Goal: Task Accomplishment & Management: Use online tool/utility

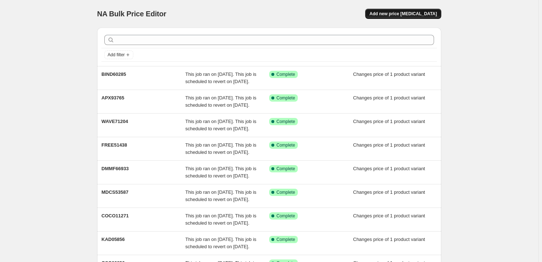
click at [407, 12] on span "Add new price [MEDICAL_DATA]" at bounding box center [403, 14] width 67 height 6
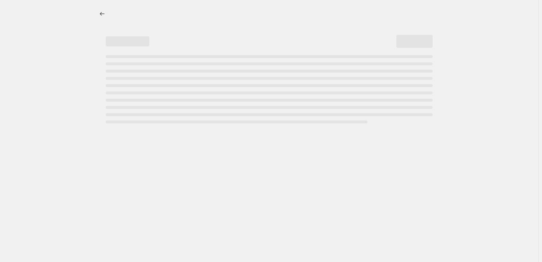
select select "percentage"
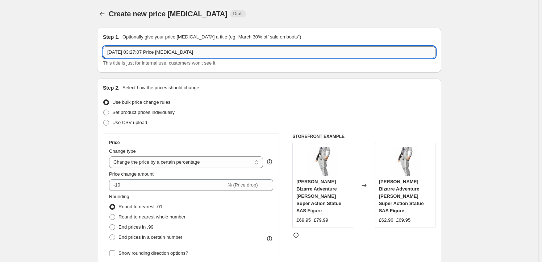
click at [193, 52] on input "[DATE] 03:27:07 Price [MEDICAL_DATA]" at bounding box center [269, 52] width 333 height 12
paste input "MDCS53647"
type input "MDCS53647"
click at [138, 113] on span "Set product prices individually" at bounding box center [143, 111] width 62 height 5
click at [104, 110] on input "Set product prices individually" at bounding box center [103, 109] width 0 height 0
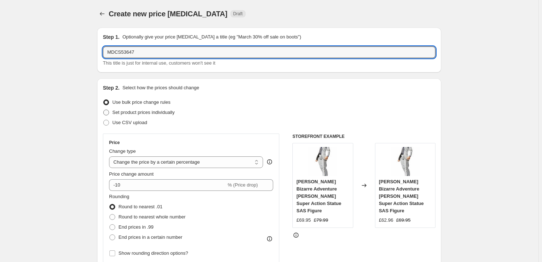
radio input "true"
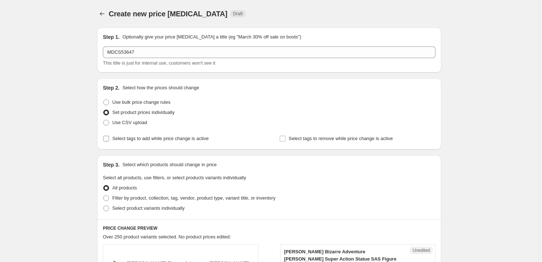
click at [145, 142] on label "Select tags to add while price change is active" at bounding box center [156, 138] width 106 height 10
click at [109, 141] on input "Select tags to add while price change is active" at bounding box center [106, 139] width 6 height 6
checkbox input "true"
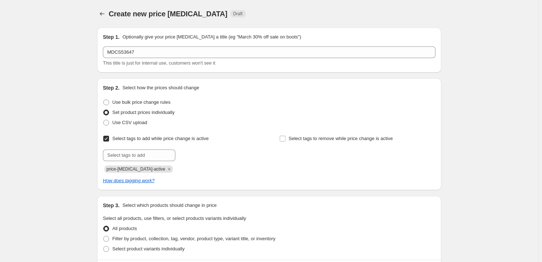
scroll to position [44, 0]
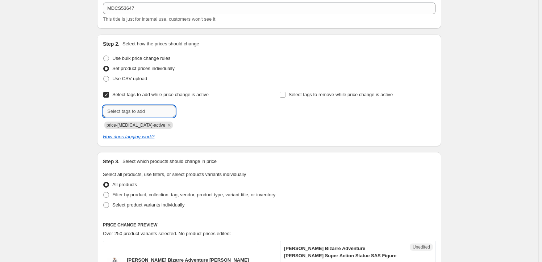
click at [142, 112] on input "text" at bounding box center [139, 111] width 72 height 12
type input "Milestone"
click at [186, 115] on button "Add Milestone" at bounding box center [196, 110] width 38 height 10
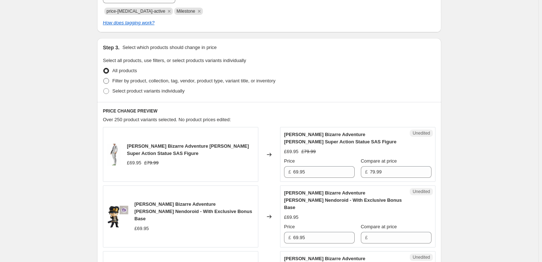
scroll to position [154, 0]
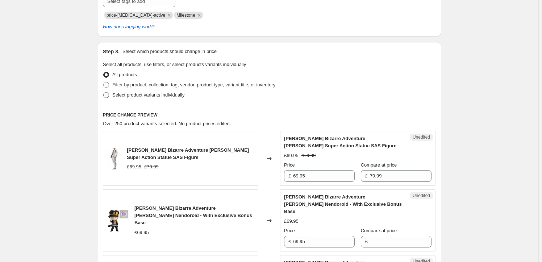
click at [145, 95] on span "Select product variants individually" at bounding box center [148, 94] width 72 height 5
click at [104, 92] on input "Select product variants individually" at bounding box center [103, 92] width 0 height 0
radio input "true"
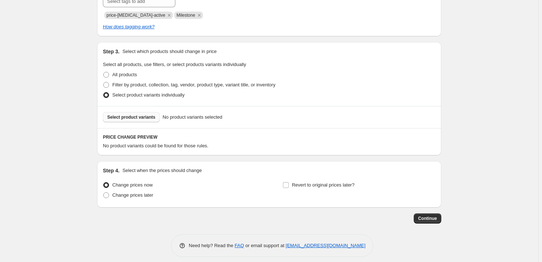
click at [140, 119] on span "Select product variants" at bounding box center [131, 117] width 48 height 6
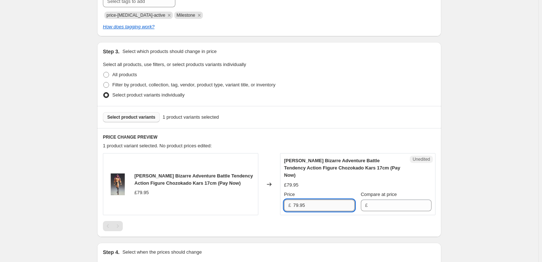
click at [320, 199] on input "79.95" at bounding box center [324, 205] width 62 height 12
type input "79.95"
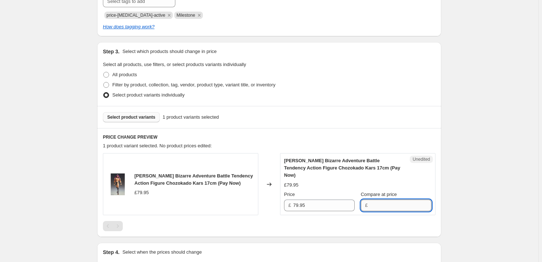
click at [394, 199] on input "Compare at price" at bounding box center [401, 205] width 62 height 12
paste input "79.95"
type input "79.95"
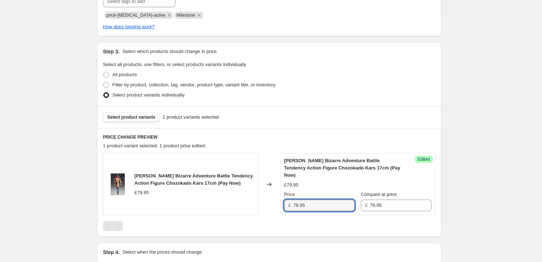
drag, startPoint x: 298, startPoint y: 197, endPoint x: 294, endPoint y: 197, distance: 4.0
click at [294, 199] on div "£ 79.95" at bounding box center [319, 205] width 71 height 12
type input "69.95"
click at [343, 124] on div "Select product variants 1 product variants selected" at bounding box center [269, 117] width 344 height 22
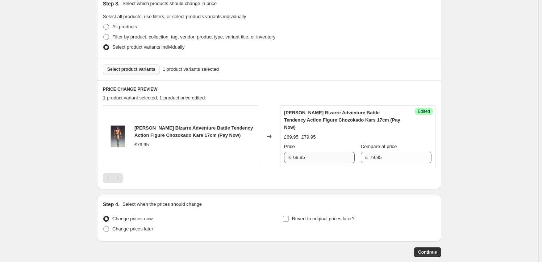
scroll to position [233, 0]
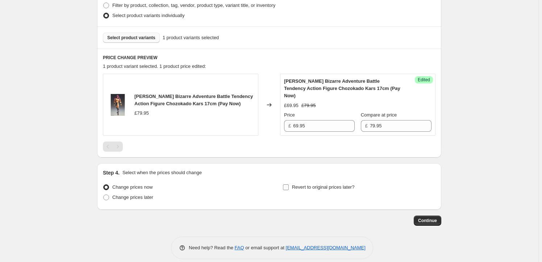
click at [317, 184] on span "Revert to original prices later?" at bounding box center [323, 186] width 63 height 5
click at [289, 184] on input "Revert to original prices later?" at bounding box center [286, 187] width 6 height 6
checkbox input "true"
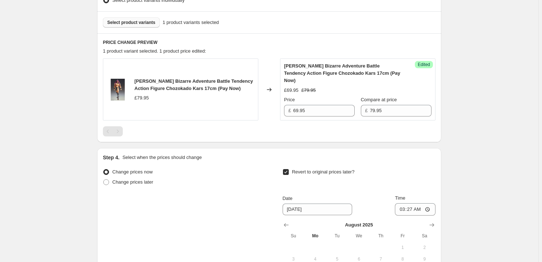
scroll to position [277, 0]
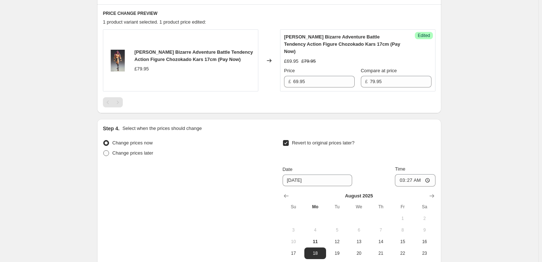
click at [133, 150] on span "Change prices later" at bounding box center [132, 152] width 41 height 5
click at [104, 150] on input "Change prices later" at bounding box center [103, 150] width 0 height 0
radio input "true"
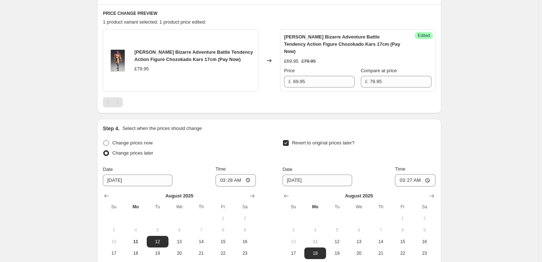
click at [117, 140] on span "Change prices now" at bounding box center [132, 142] width 40 height 5
click at [104, 140] on input "Change prices now" at bounding box center [103, 140] width 0 height 0
radio input "true"
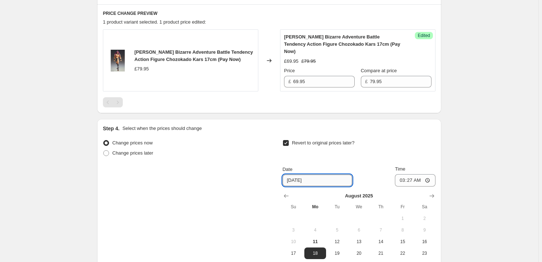
click at [319, 174] on input "[DATE]" at bounding box center [318, 180] width 70 height 12
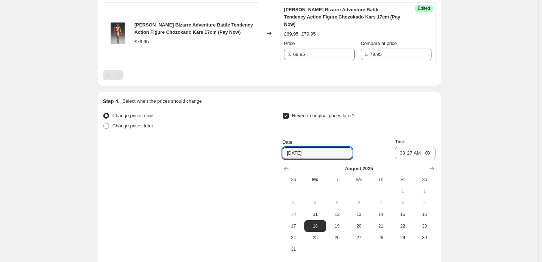
scroll to position [321, 0]
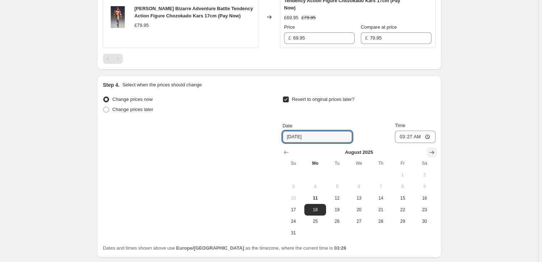
click at [436, 149] on icon "Show next month, September 2025" at bounding box center [431, 152] width 7 height 7
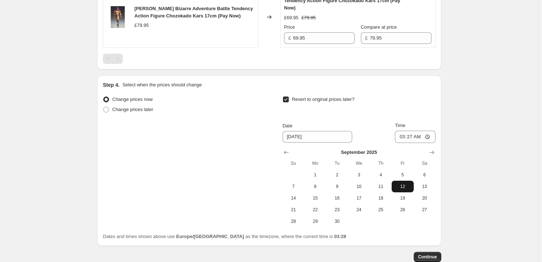
click at [404, 183] on span "12" at bounding box center [403, 186] width 16 height 6
click at [385, 183] on span "11" at bounding box center [381, 186] width 16 height 6
type input "[DATE]"
click at [412, 130] on input "03:27" at bounding box center [415, 136] width 41 height 12
type input "23:59"
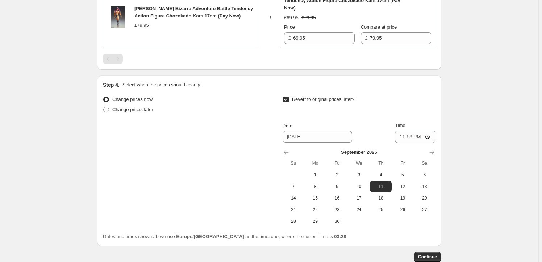
click at [435, 254] on span "Continue" at bounding box center [427, 257] width 19 height 6
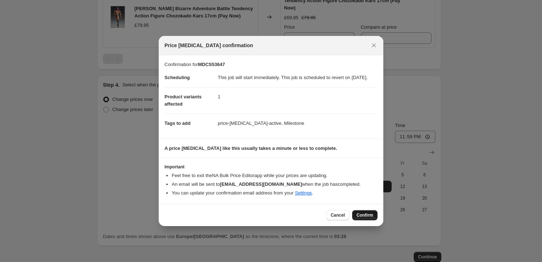
click at [365, 218] on span "Confirm" at bounding box center [365, 215] width 17 height 6
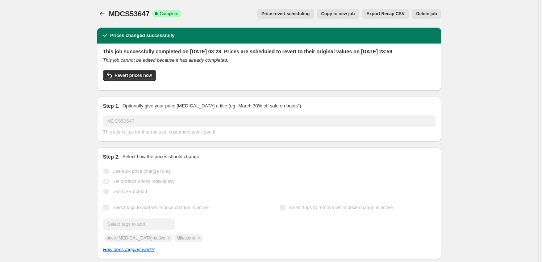
scroll to position [1, 0]
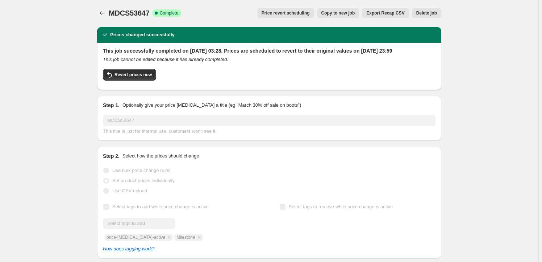
click at [330, 16] on button "Copy to new job" at bounding box center [338, 13] width 42 height 10
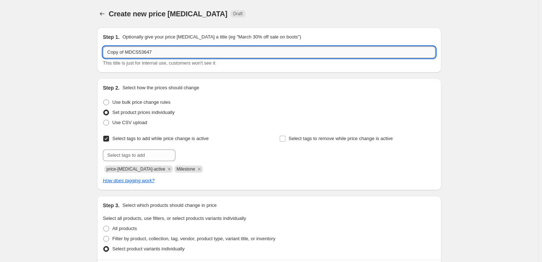
click at [151, 52] on input "Copy of MDCS53647" at bounding box center [269, 52] width 333 height 12
paste input "MDCS54682"
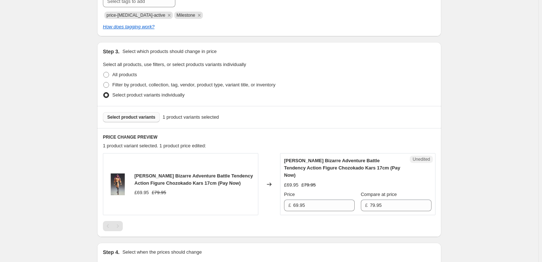
type input "MDCS54682"
click at [129, 115] on span "Select product variants" at bounding box center [131, 117] width 48 height 6
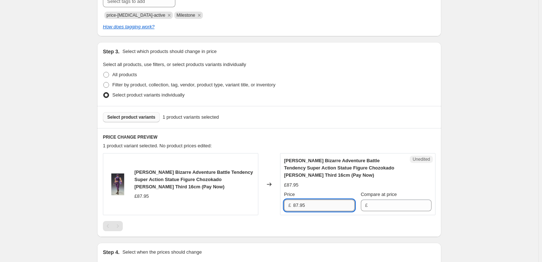
click at [312, 204] on input "87.95" at bounding box center [324, 205] width 62 height 12
type input "87.95"
click at [389, 206] on input "Compare at price" at bounding box center [401, 205] width 62 height 12
paste input "87.95"
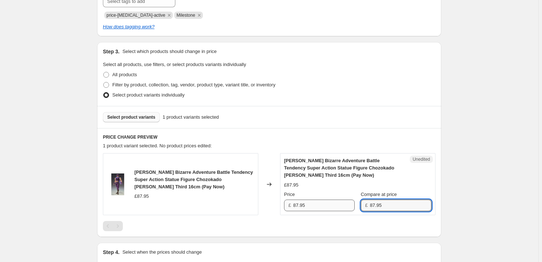
type input "87.95"
click at [305, 207] on input "87.95" at bounding box center [324, 205] width 62 height 12
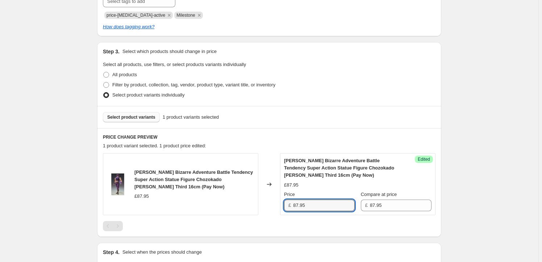
drag, startPoint x: 299, startPoint y: 205, endPoint x: 288, endPoint y: 203, distance: 10.4
click at [288, 203] on div "£ 87.95" at bounding box center [319, 205] width 71 height 12
type input "77.95"
click at [54, 167] on div "Create new price [MEDICAL_DATA]. This page is ready Create new price [MEDICAL_D…" at bounding box center [269, 97] width 539 height 503
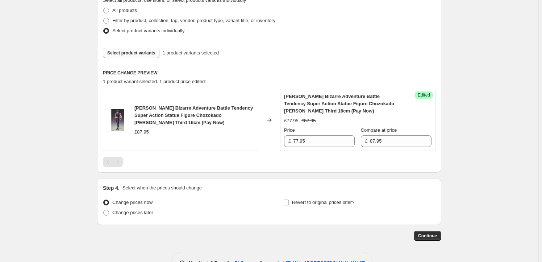
scroll to position [240, 0]
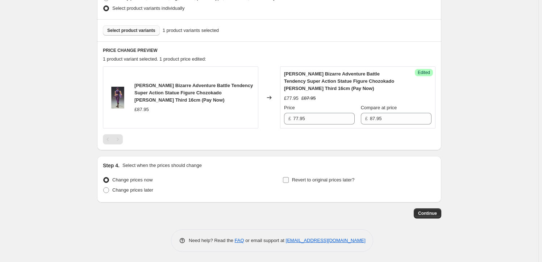
click at [299, 180] on span "Revert to original prices later?" at bounding box center [323, 179] width 63 height 5
click at [289, 180] on input "Revert to original prices later?" at bounding box center [286, 180] width 6 height 6
checkbox input "true"
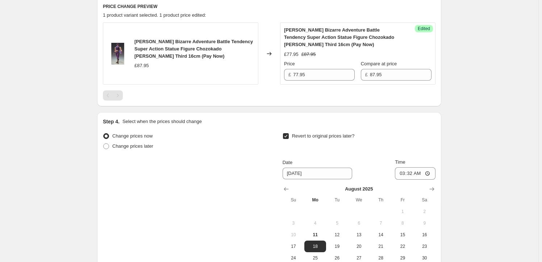
scroll to position [284, 0]
click at [432, 186] on icon "Show next month, September 2025" at bounding box center [431, 188] width 7 height 7
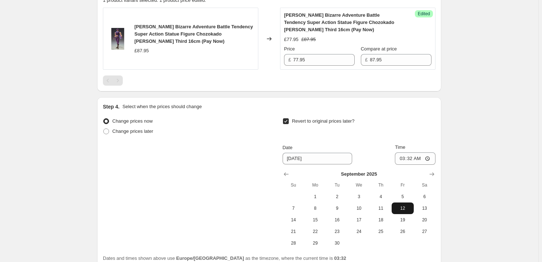
scroll to position [306, 0]
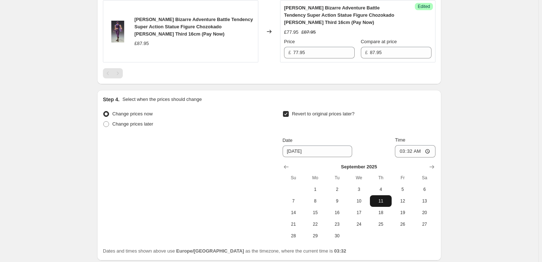
click at [388, 203] on span "11" at bounding box center [381, 201] width 16 height 6
type input "[DATE]"
click at [413, 153] on input "03:32" at bounding box center [415, 151] width 41 height 12
type input "23:59"
click at [463, 168] on div "Create new price [MEDICAL_DATA]. This page is ready Create new price [MEDICAL_D…" at bounding box center [269, 7] width 539 height 627
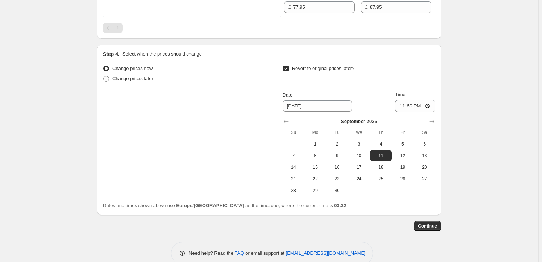
scroll to position [364, 0]
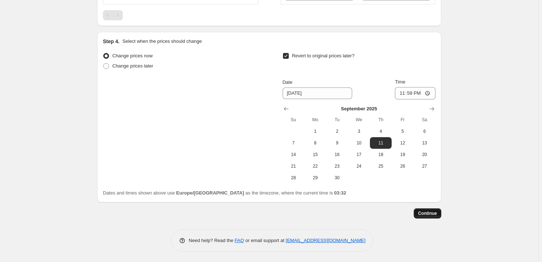
click at [428, 210] on span "Continue" at bounding box center [427, 213] width 19 height 6
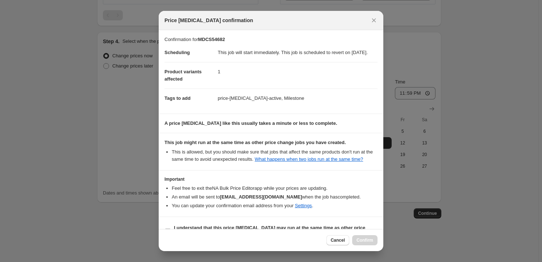
scroll to position [24, 0]
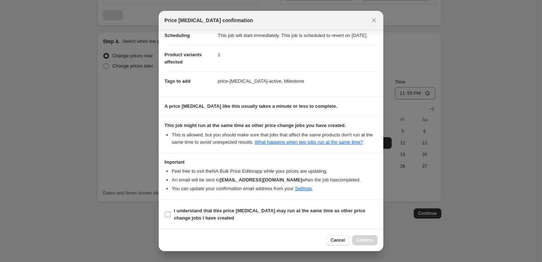
click at [179, 214] on span "I understand that this price [MEDICAL_DATA] may run at the same time as other p…" at bounding box center [276, 214] width 204 height 14
click at [171, 214] on input "I understand that this price [MEDICAL_DATA] may run at the same time as other p…" at bounding box center [168, 214] width 6 height 6
checkbox input "true"
click at [374, 241] on button "Confirm" at bounding box center [364, 240] width 25 height 10
